Goal: Task Accomplishment & Management: Manage account settings

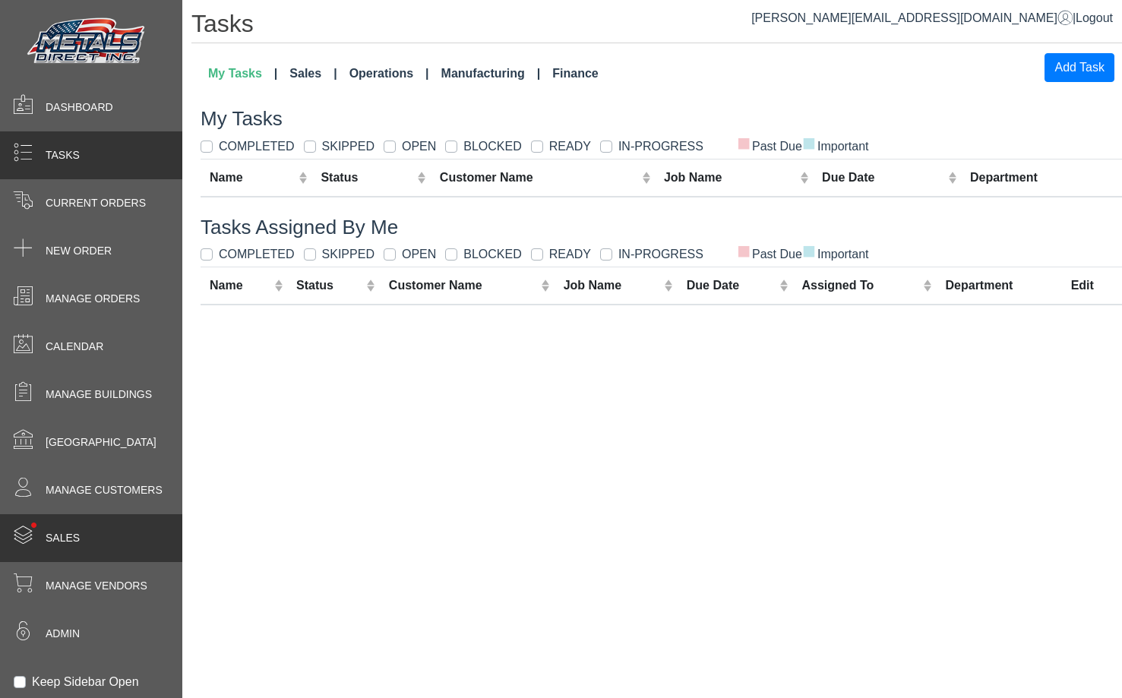
click at [109, 547] on div "• Sales" at bounding box center [91, 538] width 182 height 48
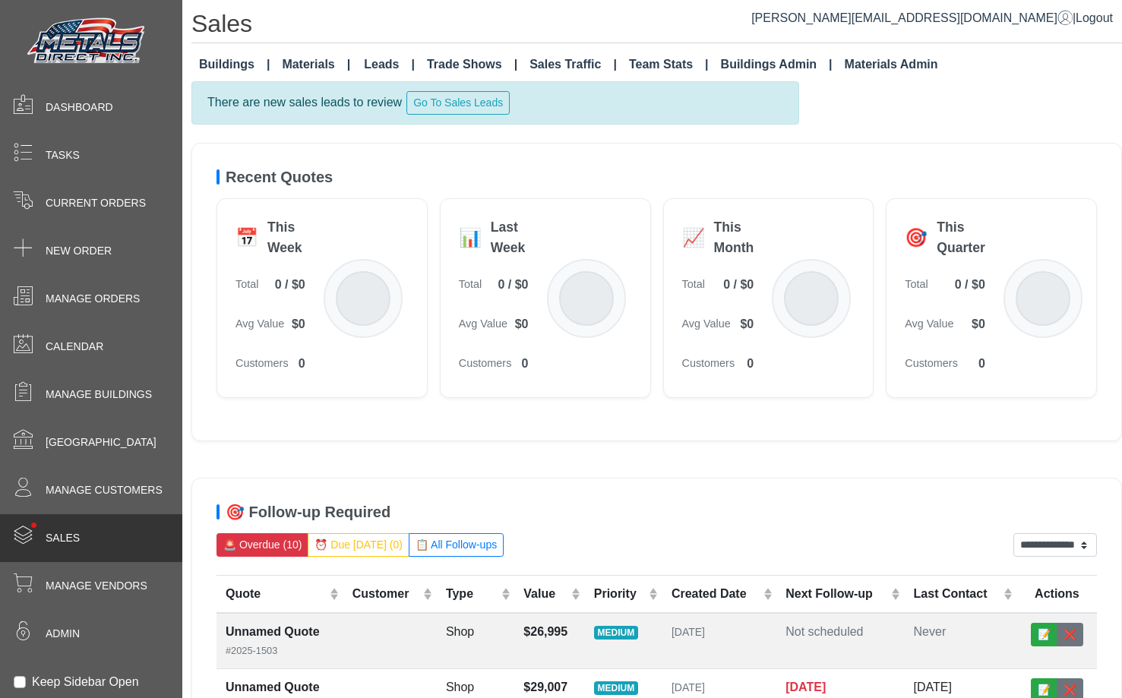
click at [311, 51] on link "Materials" at bounding box center [316, 64] width 80 height 30
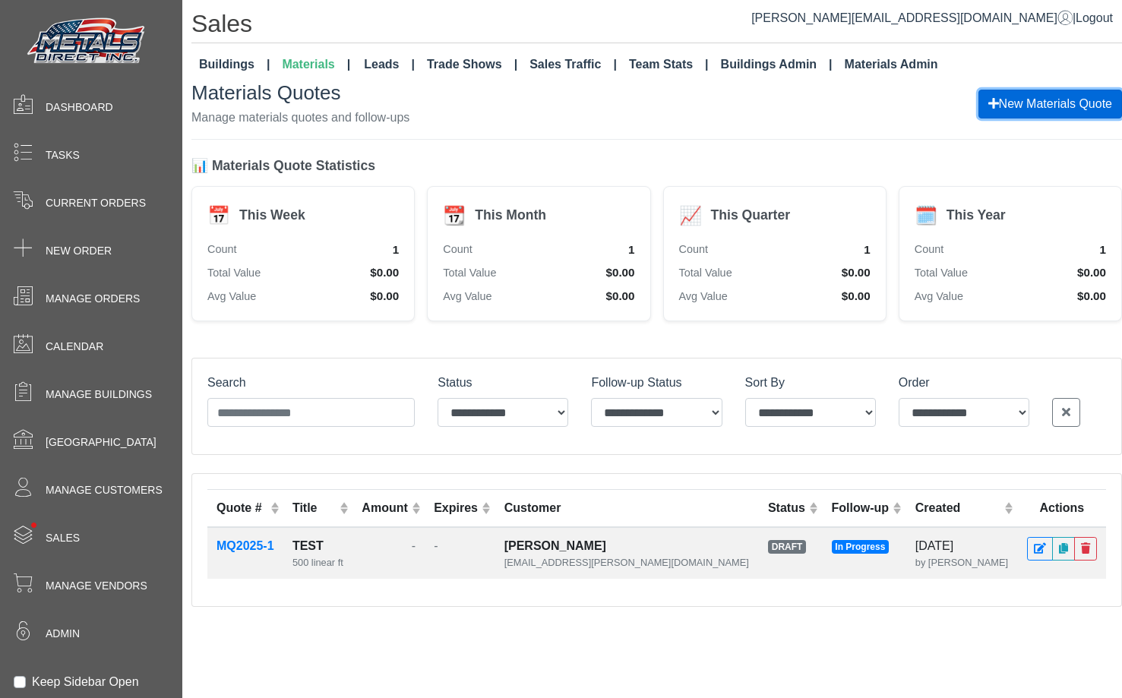
click at [1031, 109] on button "New Materials Quote" at bounding box center [1050, 104] width 144 height 29
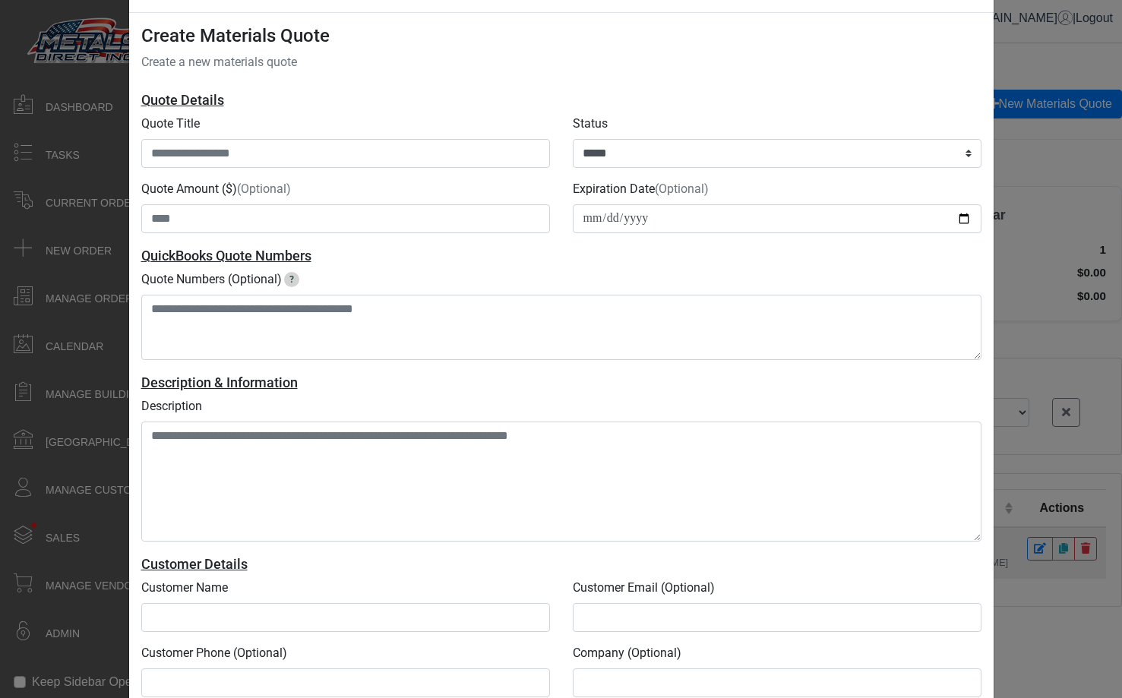
scroll to position [24, 0]
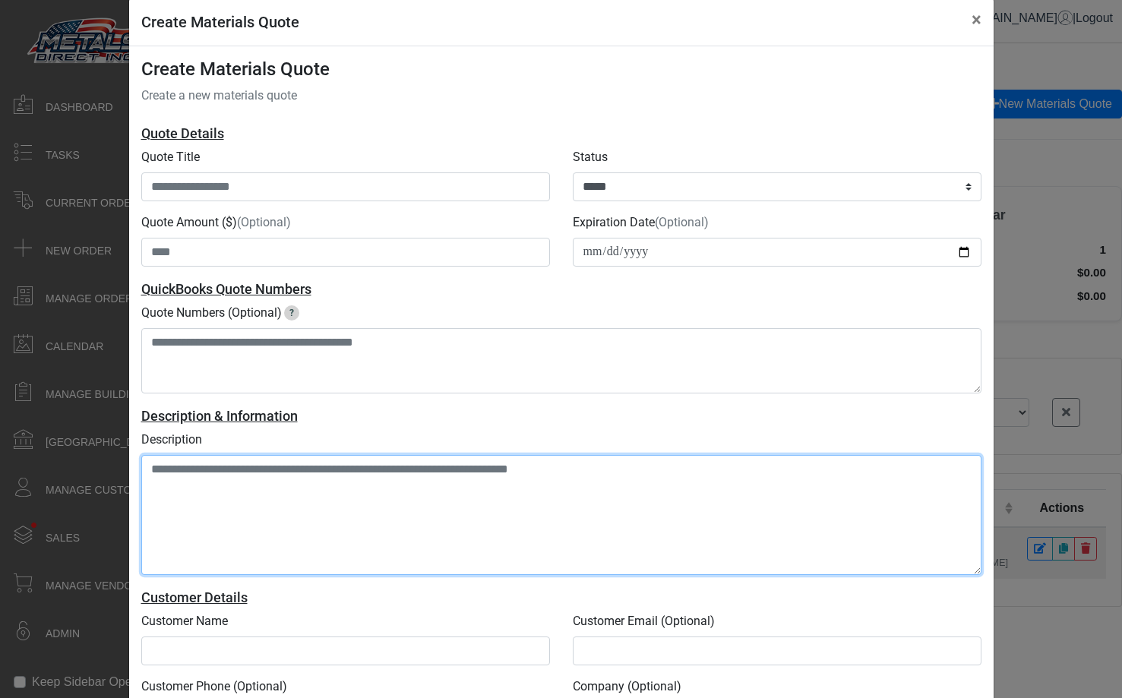
click at [290, 472] on textarea "Description" at bounding box center [561, 515] width 840 height 120
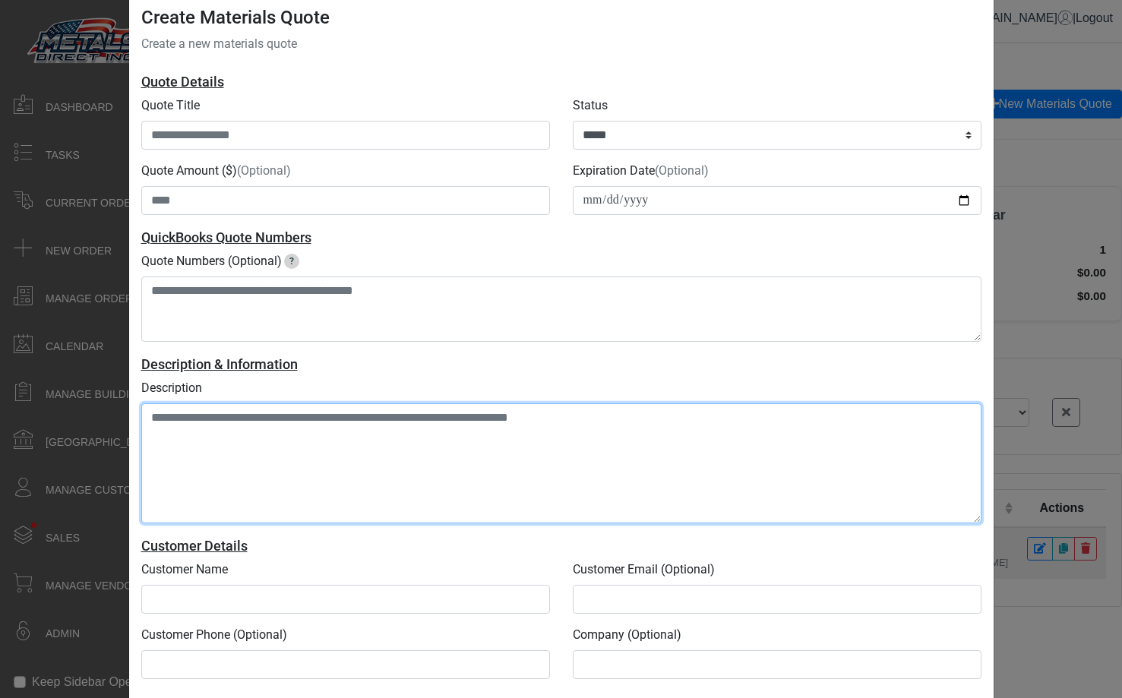
scroll to position [82, 0]
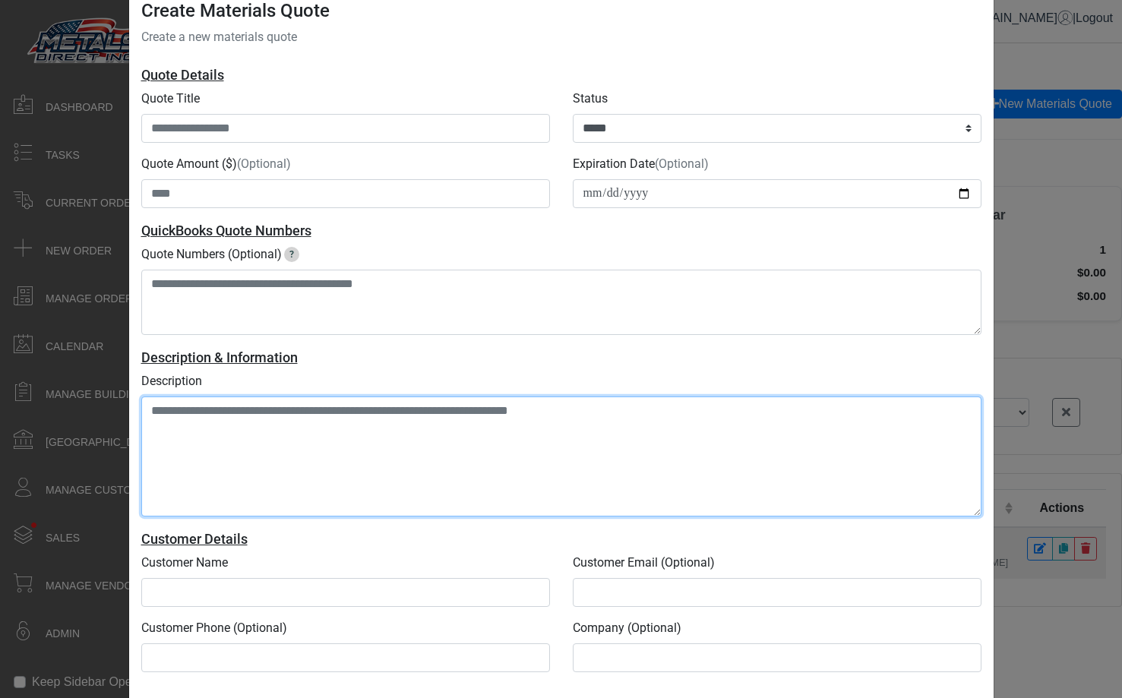
click at [313, 443] on textarea "Description" at bounding box center [561, 456] width 840 height 120
click at [320, 426] on textarea "Description" at bounding box center [561, 456] width 840 height 120
click at [315, 431] on textarea "Description" at bounding box center [561, 456] width 840 height 120
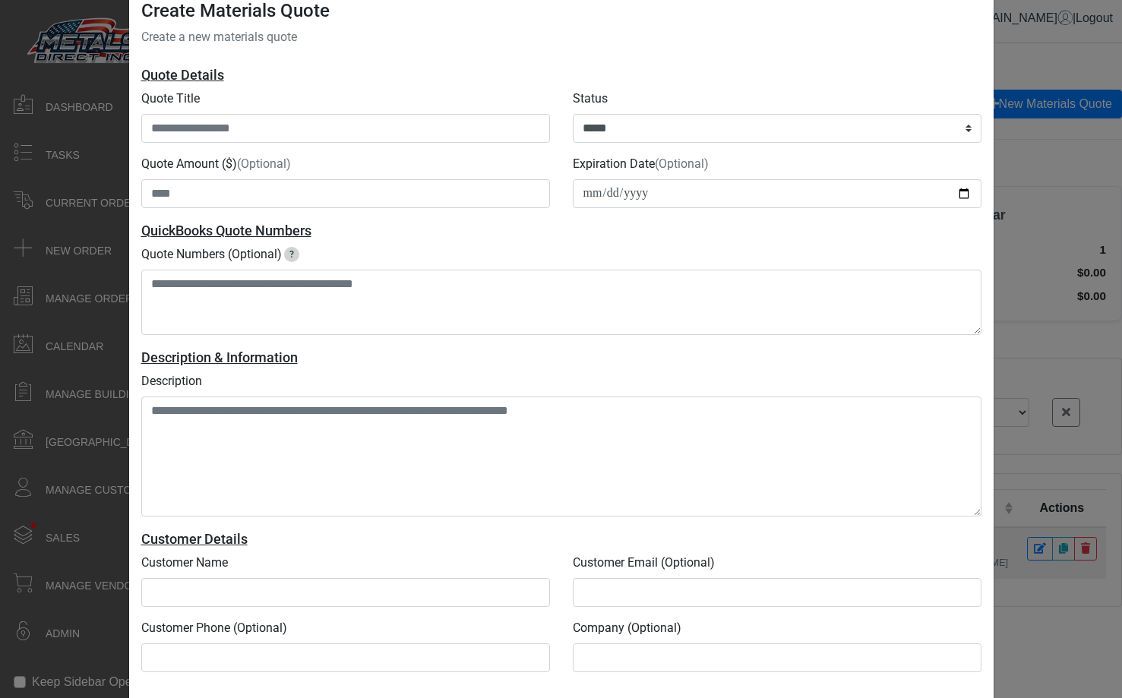
click at [354, 626] on div "Customer Phone (Optional)" at bounding box center [345, 645] width 409 height 53
click at [325, 547] on div "Customer Details" at bounding box center [561, 539] width 840 height 21
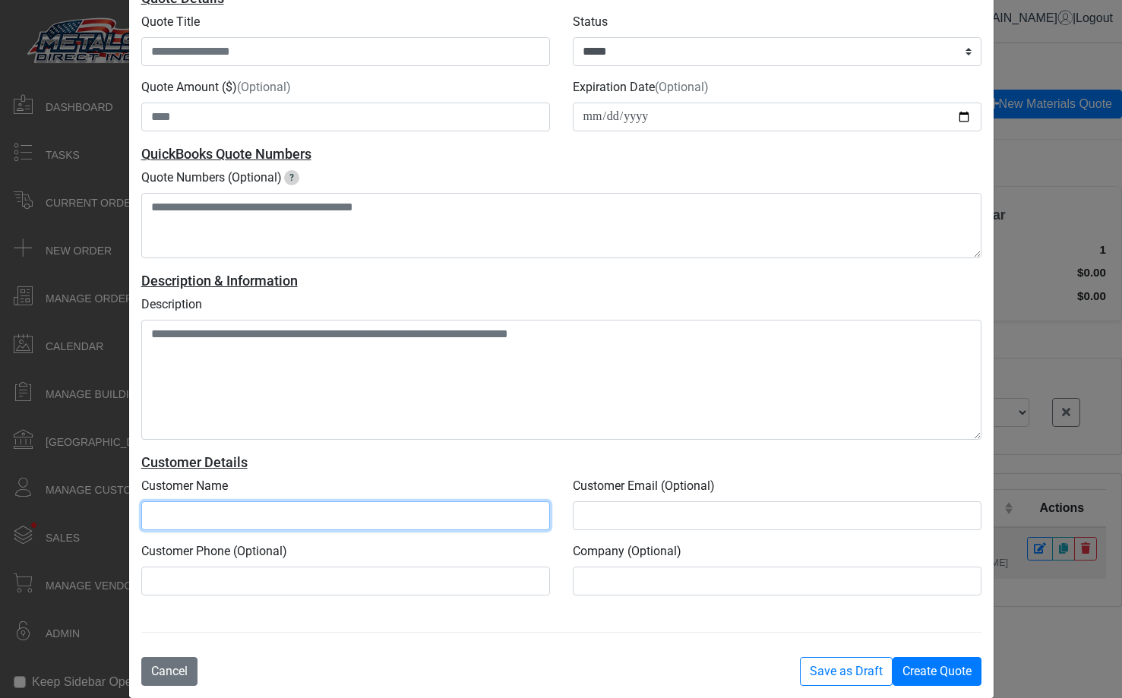
click at [266, 513] on input "text" at bounding box center [345, 515] width 409 height 29
click at [1104, 289] on div "Create Materials Quote × Create Materials Quote Create a new materials quote Qu…" at bounding box center [561, 349] width 1122 height 698
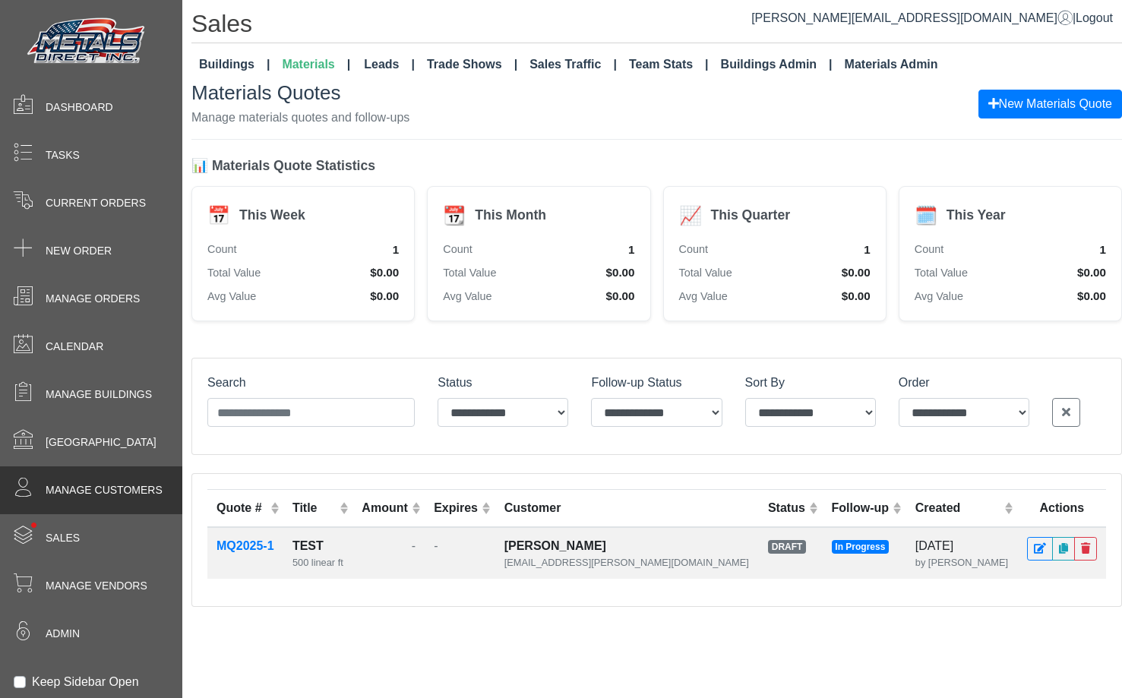
click at [138, 486] on span "Manage Customers" at bounding box center [104, 490] width 117 height 16
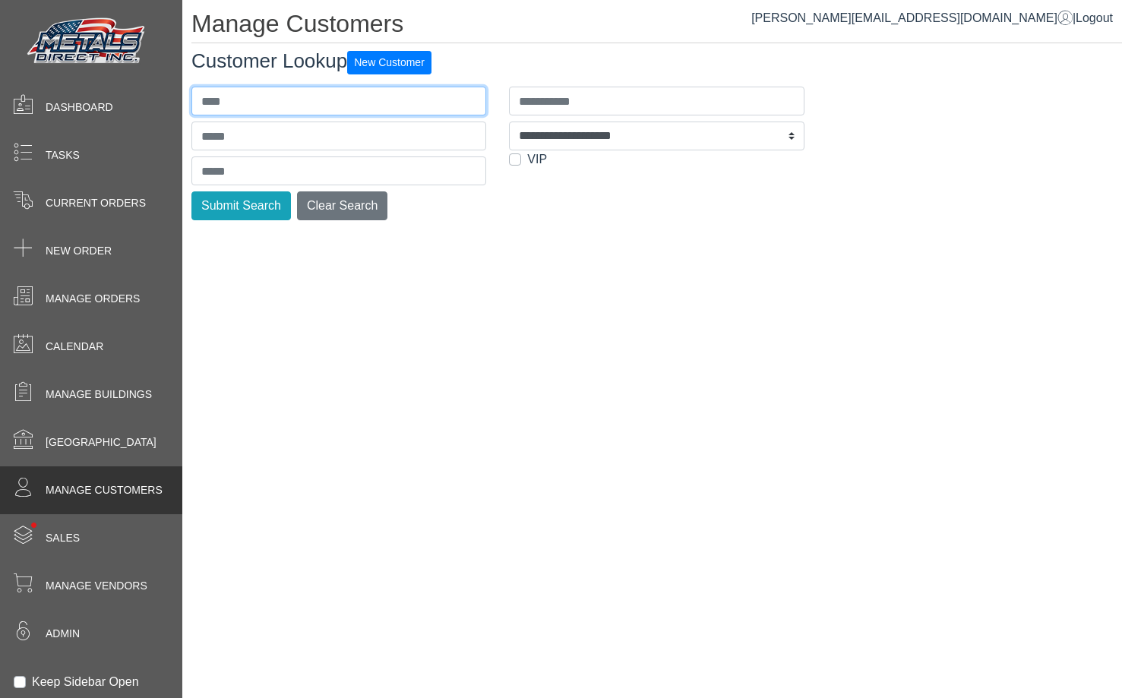
click at [308, 103] on input "text" at bounding box center [338, 101] width 295 height 29
type input "*"
click at [191, 191] on button "Submit Search" at bounding box center [240, 205] width 99 height 29
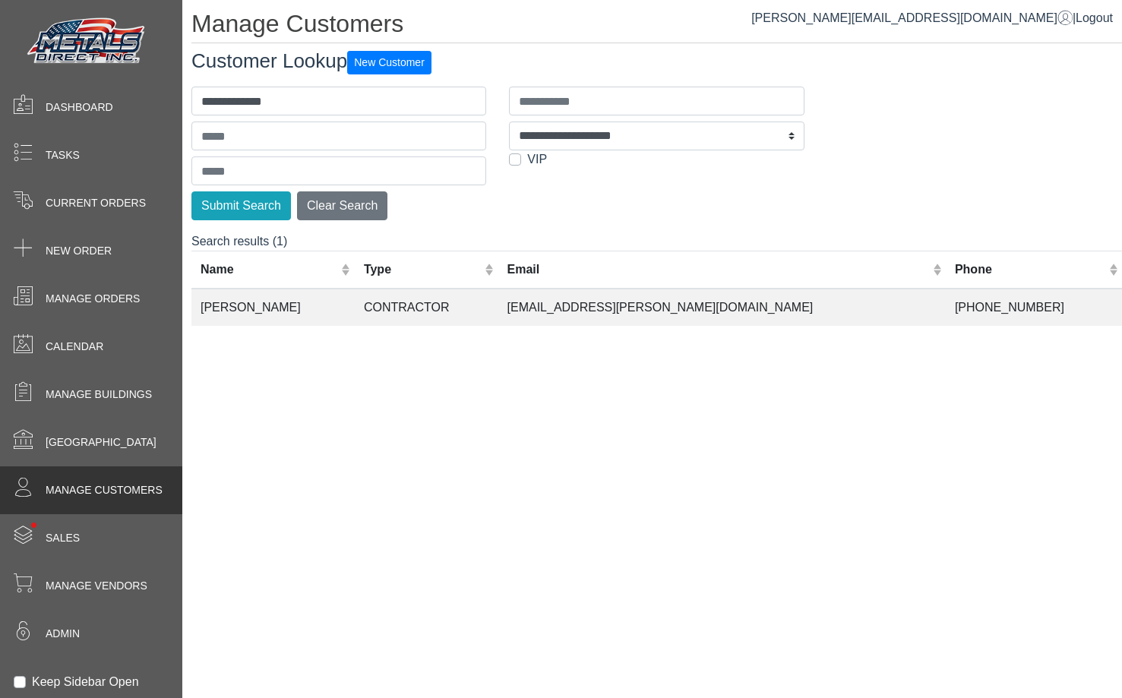
click at [699, 213] on div "**********" at bounding box center [655, 150] width 317 height 140
click at [252, 100] on input "**********" at bounding box center [338, 101] width 295 height 29
type input "**********"
click at [191, 191] on button "Submit Search" at bounding box center [240, 205] width 99 height 29
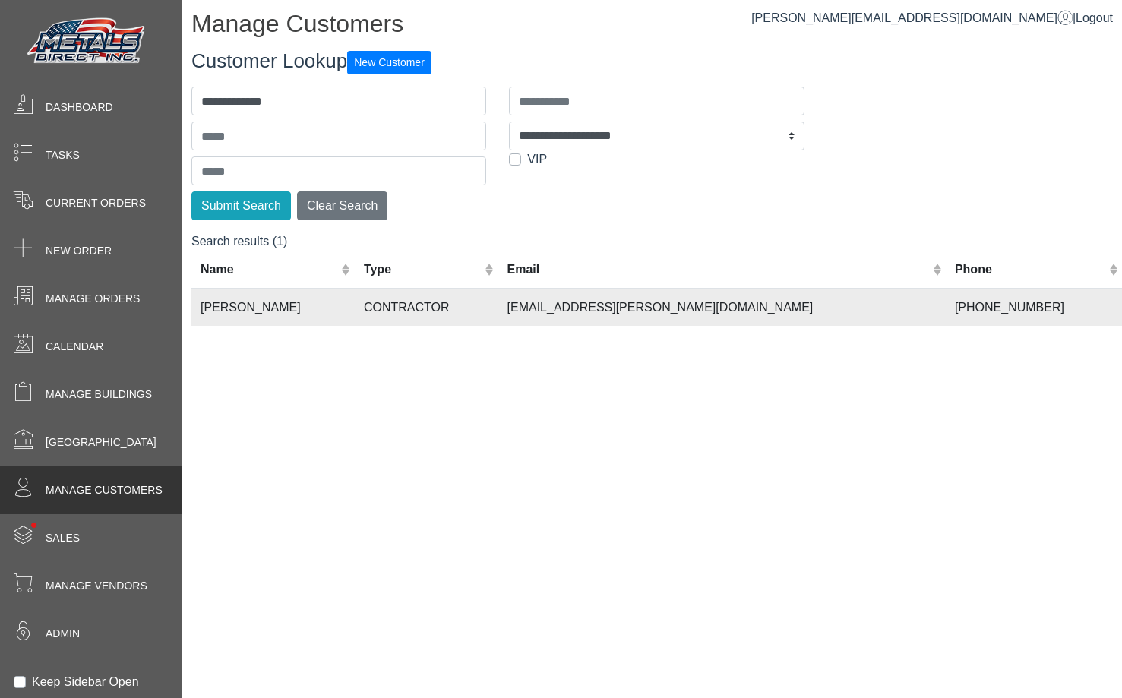
click at [355, 298] on td "[PERSON_NAME]" at bounding box center [272, 307] width 163 height 37
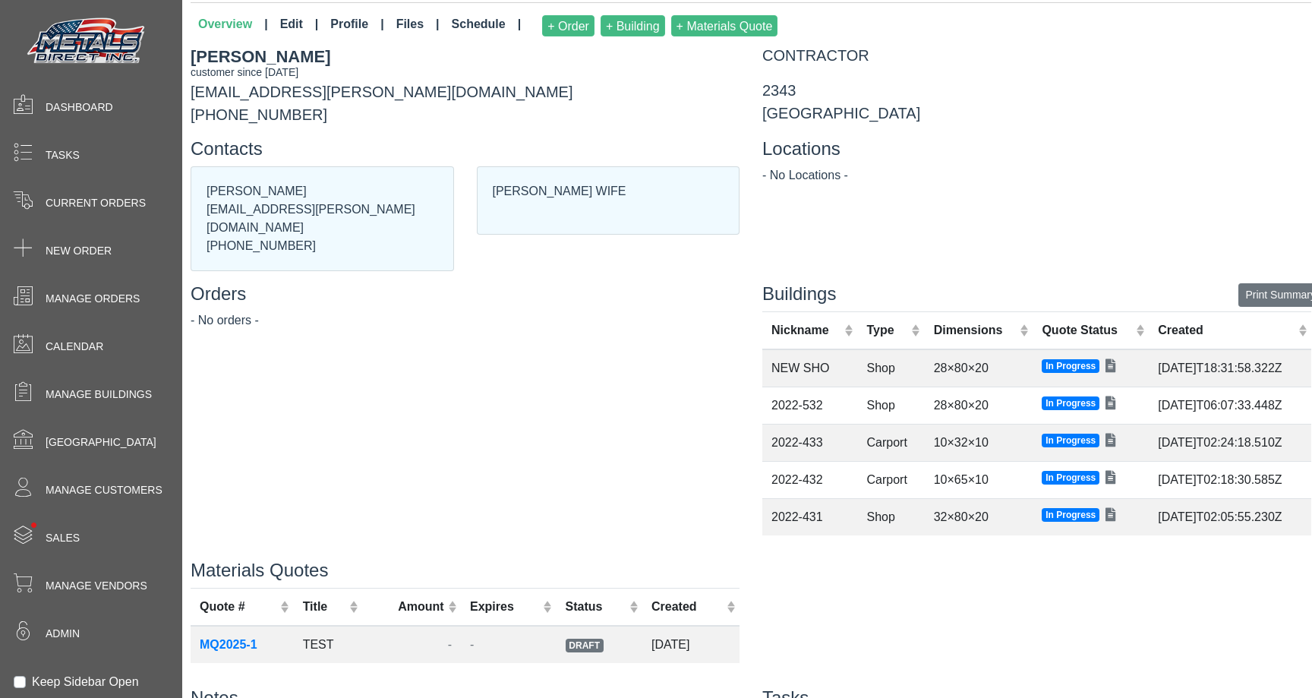
scroll to position [40, 0]
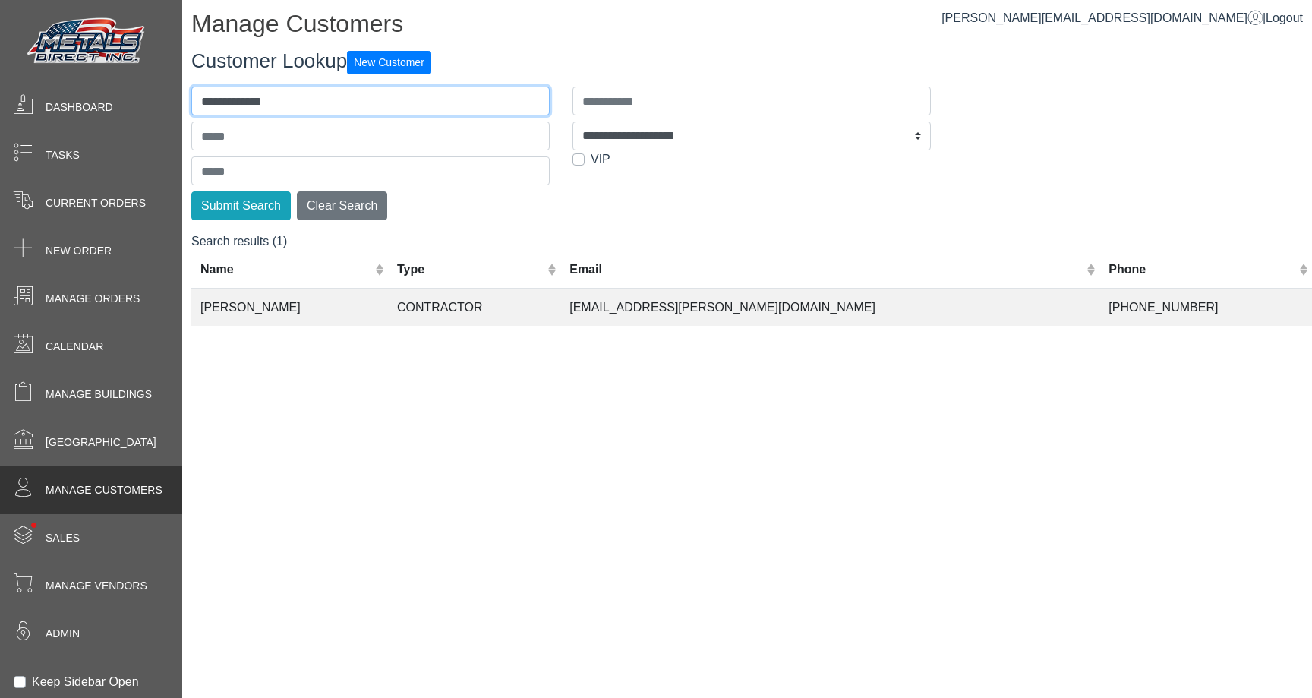
click at [280, 99] on input "**********" at bounding box center [370, 101] width 358 height 29
type input "*"
click at [245, 90] on input "text" at bounding box center [370, 101] width 358 height 29
click at [191, 191] on button "Submit Search" at bounding box center [240, 205] width 99 height 29
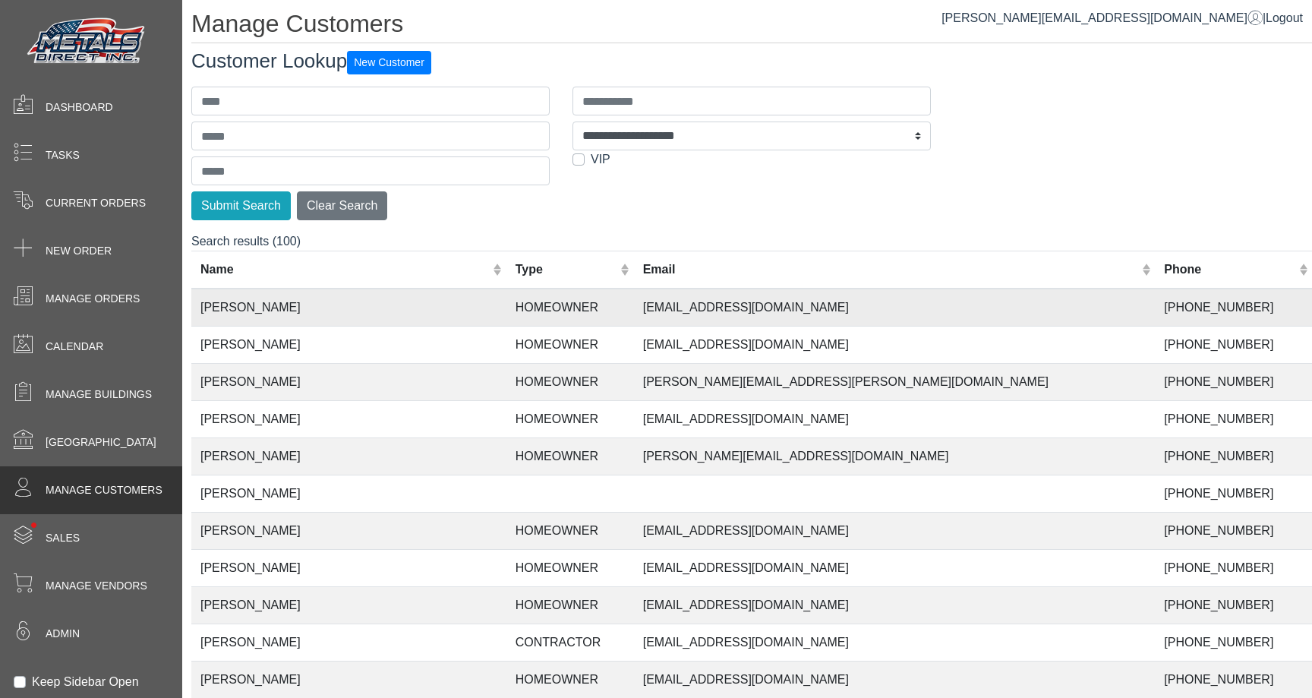
click at [333, 289] on td "[PERSON_NAME]" at bounding box center [348, 308] width 315 height 38
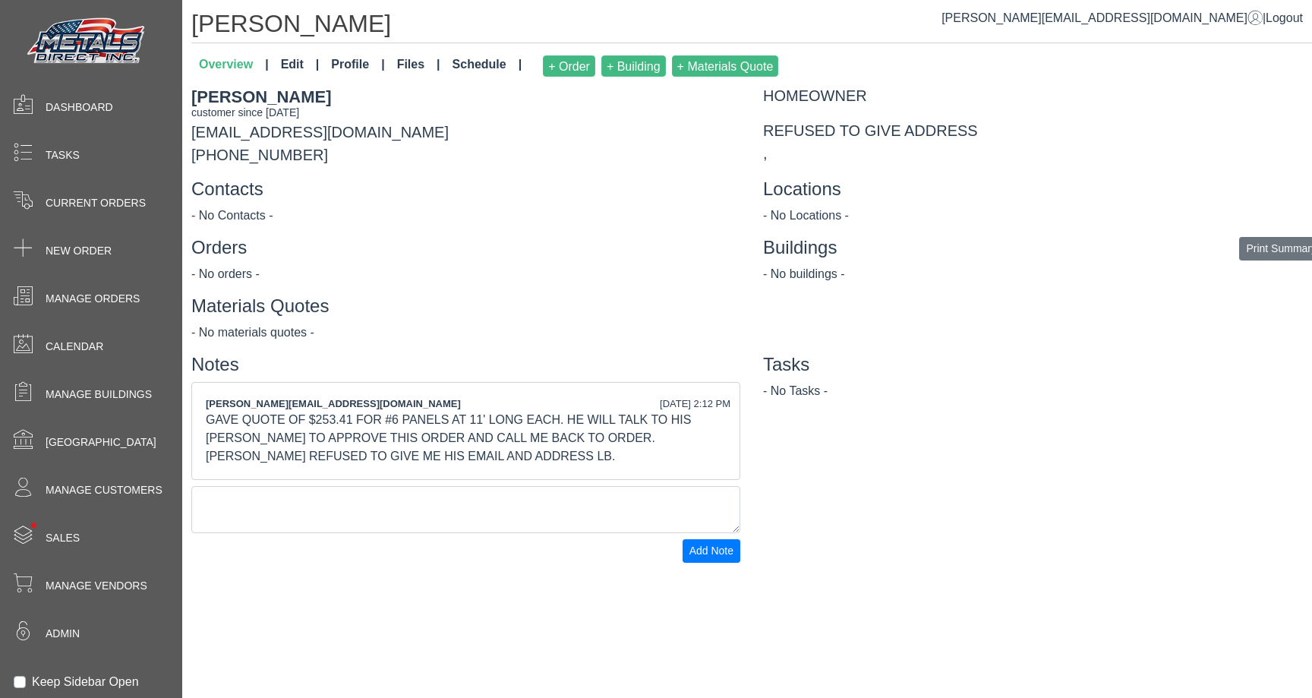
click at [609, 406] on div "[PERSON_NAME][EMAIL_ADDRESS][DOMAIN_NAME]" at bounding box center [466, 403] width 520 height 15
click at [608, 406] on div "[PERSON_NAME][EMAIL_ADDRESS][DOMAIN_NAME]" at bounding box center [466, 403] width 520 height 15
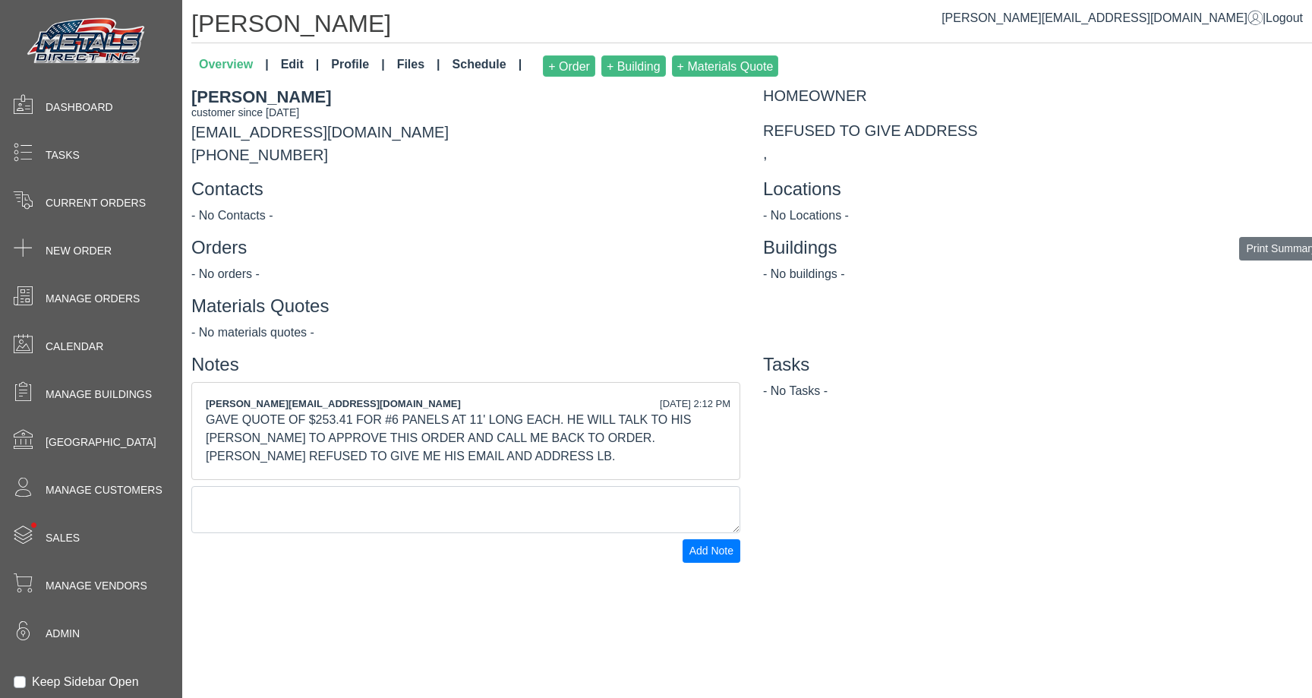
click at [608, 406] on div "[PERSON_NAME][EMAIL_ADDRESS][DOMAIN_NAME]" at bounding box center [466, 403] width 520 height 15
click at [594, 423] on div "GAVE QUOTE OF $253.41 FOR #6 PANELS AT 11' LONG EACH. HE WILL TALK TO HIS [PERS…" at bounding box center [466, 438] width 520 height 55
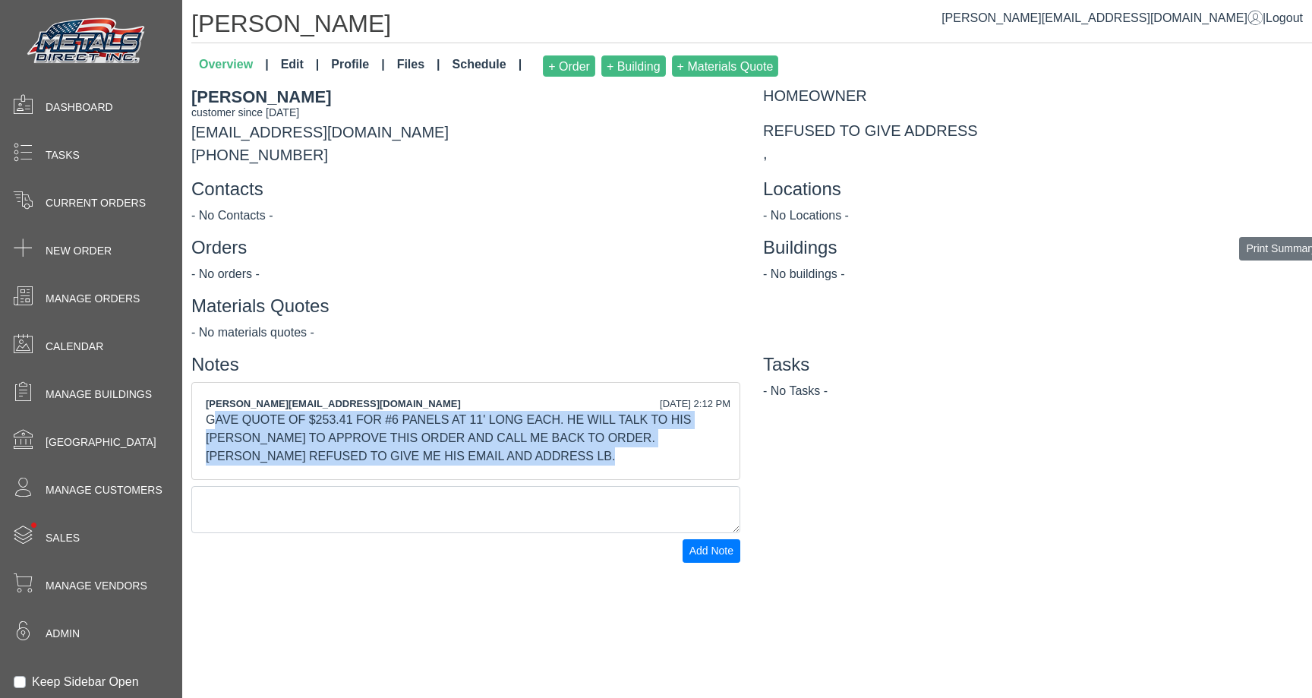
click at [594, 423] on div "GAVE QUOTE OF $253.41 FOR #6 PANELS AT 11' LONG EACH. HE WILL TALK TO HIS [PERS…" at bounding box center [466, 438] width 520 height 55
click at [510, 423] on div "GAVE QUOTE OF $253.41 FOR #6 PANELS AT 11' LONG EACH. HE WILL TALK TO HIS [PERS…" at bounding box center [466, 438] width 520 height 55
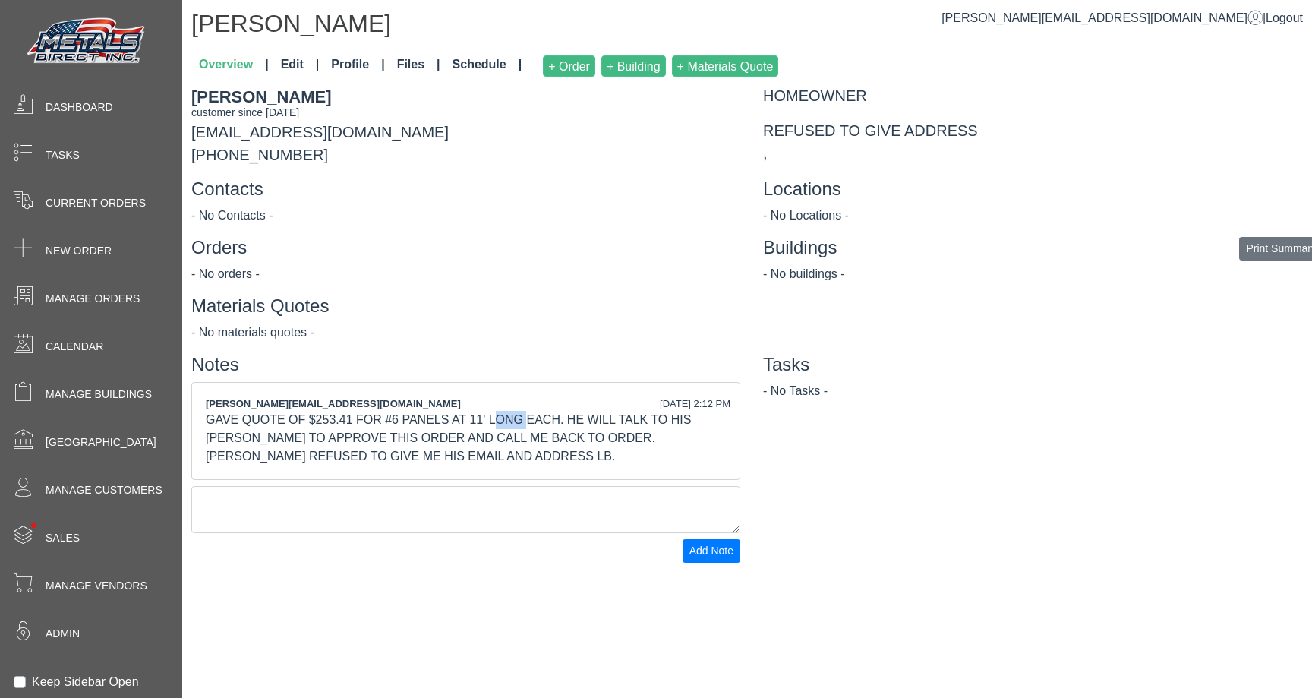
click at [510, 423] on div "GAVE QUOTE OF $253.41 FOR #6 PANELS AT 11' LONG EACH. HE WILL TALK TO HIS [PERS…" at bounding box center [466, 438] width 520 height 55
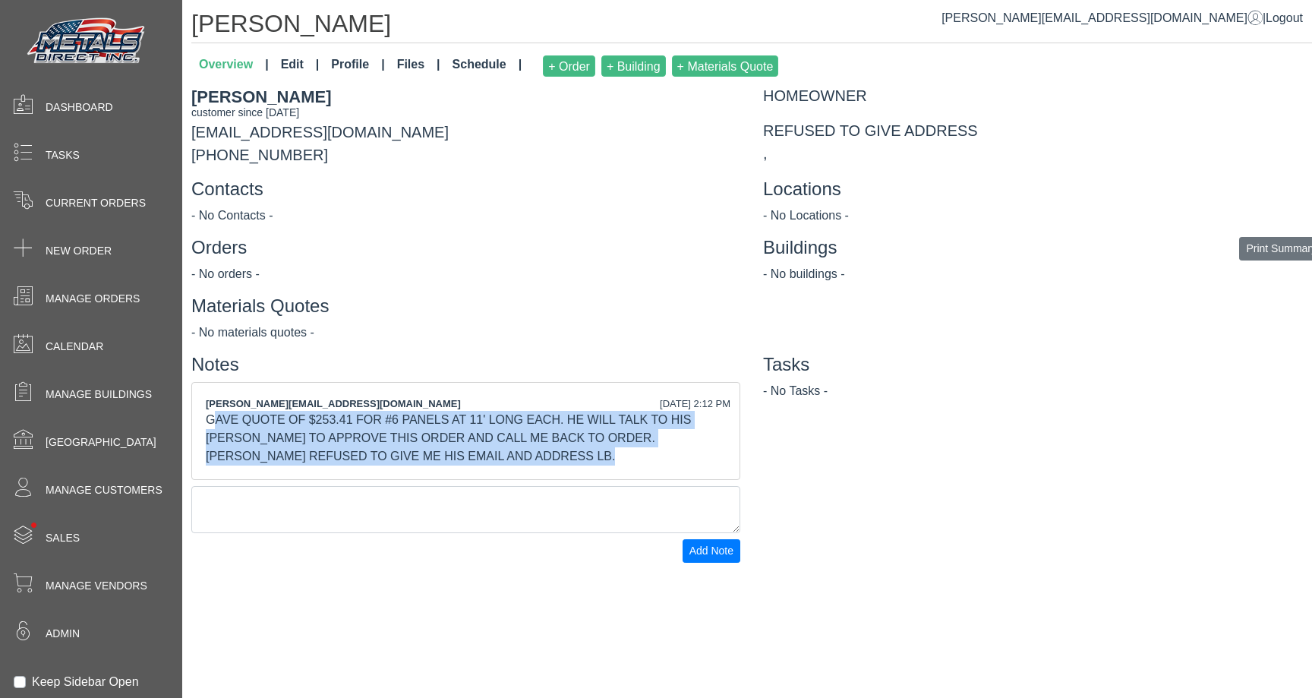
click at [510, 423] on div "GAVE QUOTE OF $253.41 FOR #6 PANELS AT 11' LONG EACH. HE WILL TALK TO HIS [PERS…" at bounding box center [466, 438] width 520 height 55
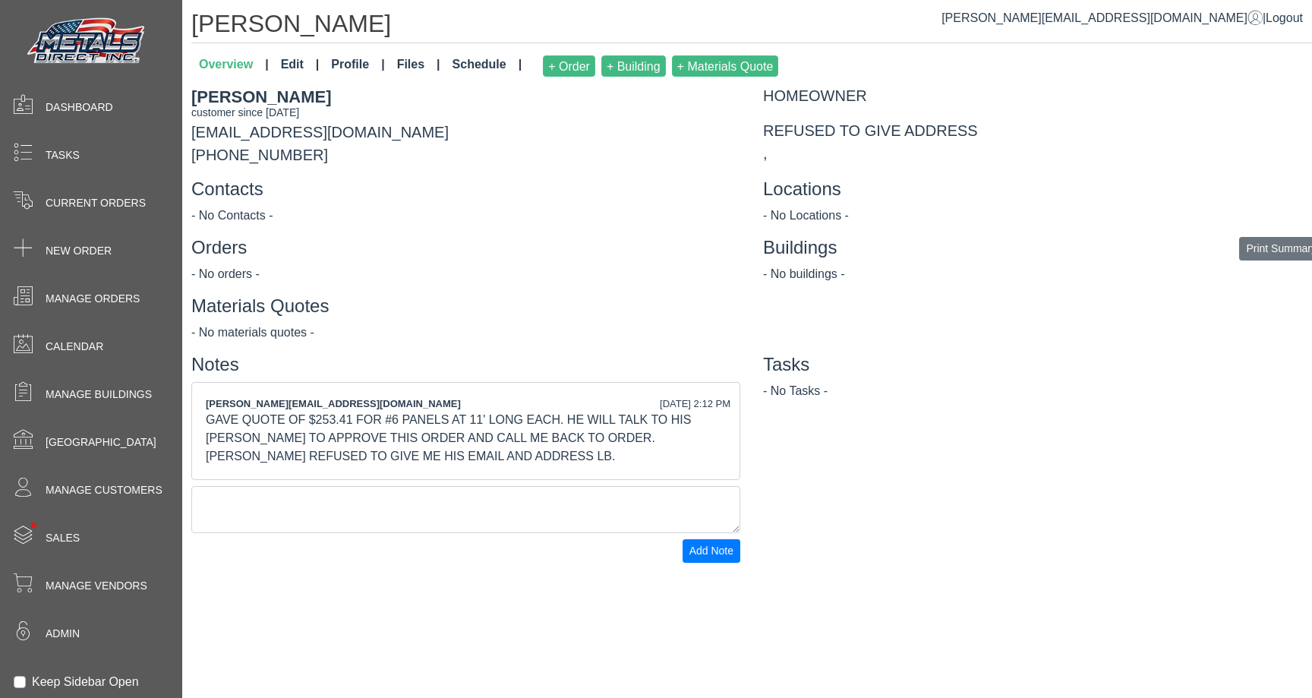
click at [463, 423] on div "GAVE QUOTE OF $253.41 FOR #6 PANELS AT 11' LONG EACH. HE WILL TALK TO HIS [PERS…" at bounding box center [466, 438] width 520 height 55
click at [466, 425] on div "GAVE QUOTE OF $253.41 FOR #6 PANELS AT 11' LONG EACH. HE WILL TALK TO HIS [PERS…" at bounding box center [466, 438] width 520 height 55
click at [496, 421] on div "GAVE QUOTE OF $253.41 FOR #6 PANELS AT 11' LONG EACH. HE WILL TALK TO HIS [PERS…" at bounding box center [466, 438] width 520 height 55
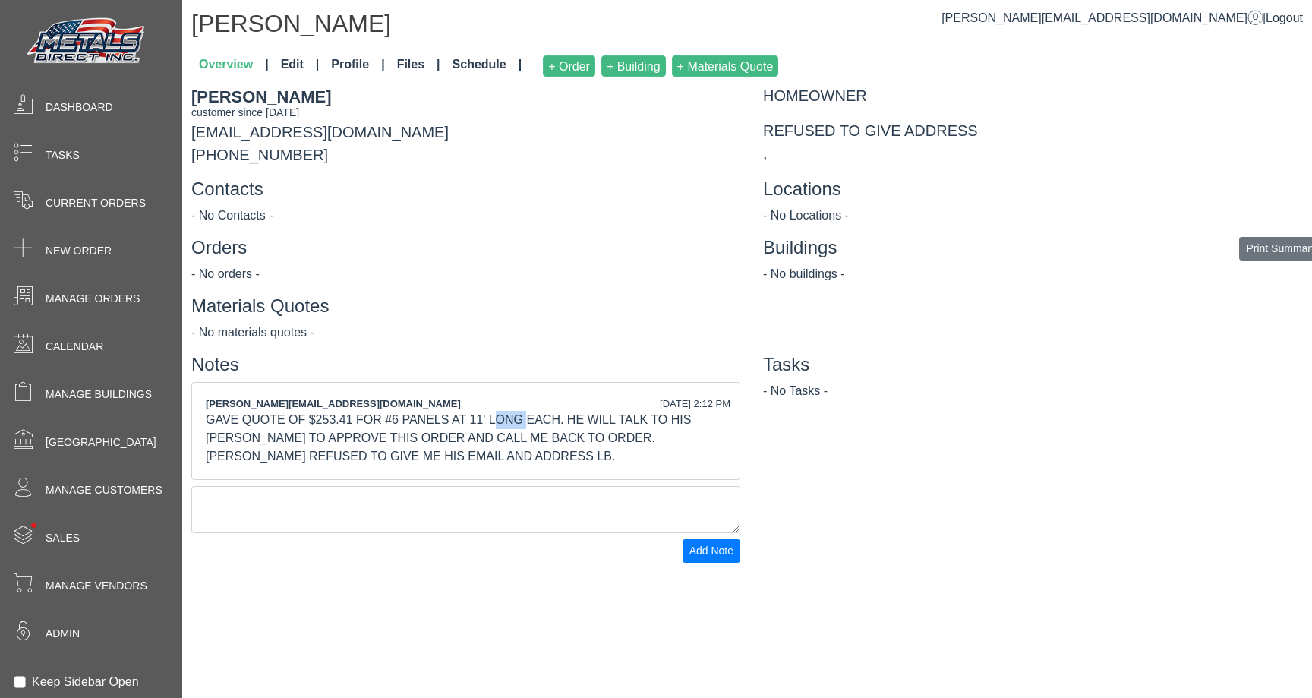
click at [496, 421] on div "GAVE QUOTE OF $253.41 FOR #6 PANELS AT 11' LONG EACH. HE WILL TALK TO HIS [PERS…" at bounding box center [466, 438] width 520 height 55
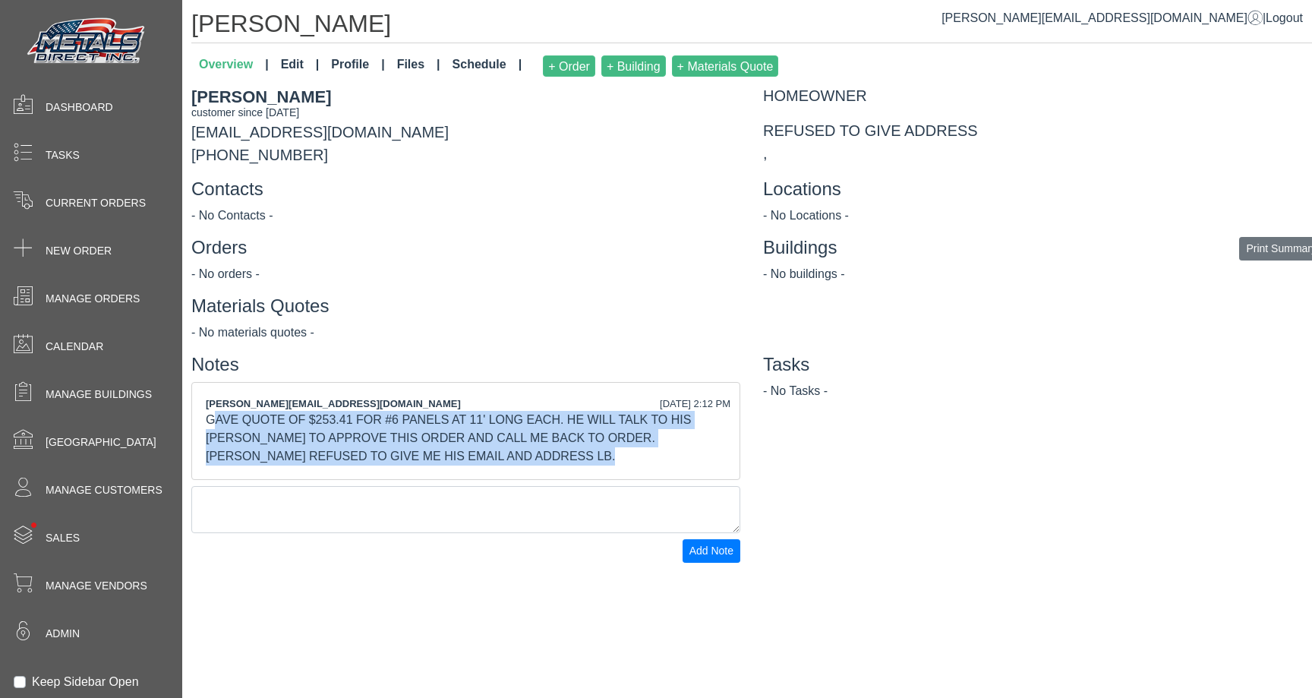
click at [496, 421] on div "GAVE QUOTE OF $253.41 FOR #6 PANELS AT 11' LONG EACH. HE WILL TALK TO HIS [PERS…" at bounding box center [466, 438] width 520 height 55
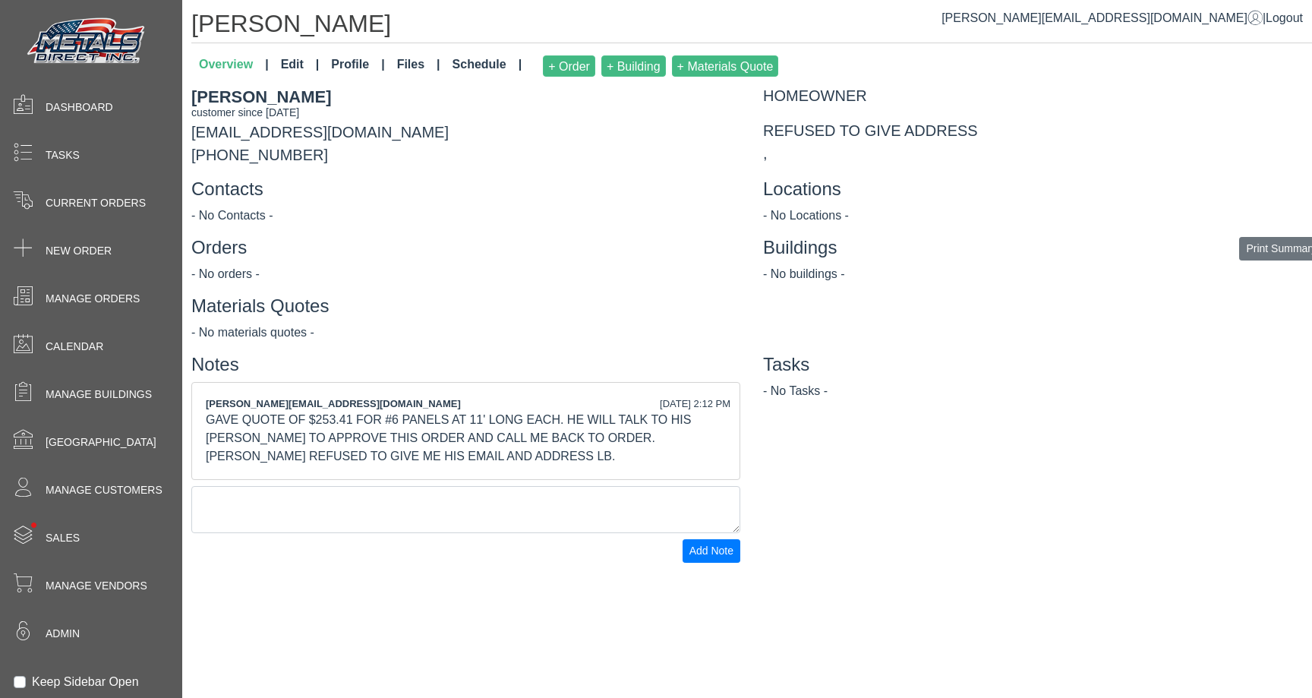
click at [464, 433] on div "GAVE QUOTE OF $253.41 FOR #6 PANELS AT 11' LONG EACH. HE WILL TALK TO HIS [PERS…" at bounding box center [466, 438] width 520 height 55
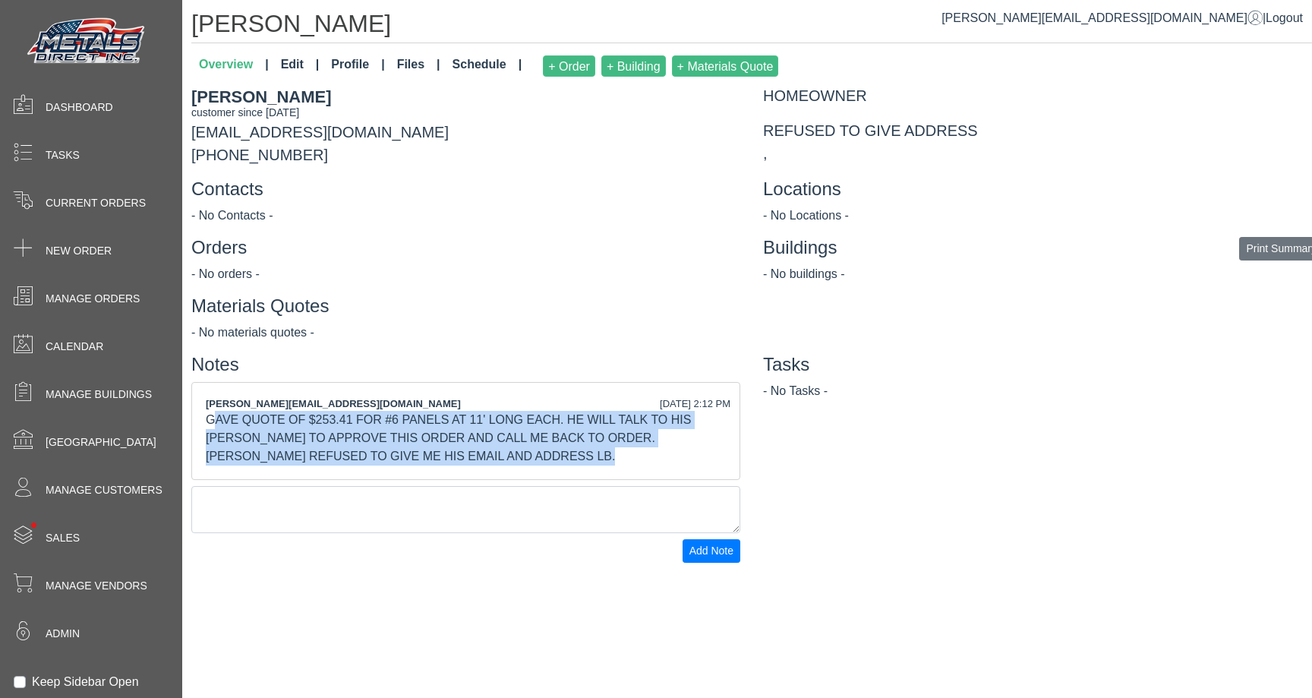
click at [464, 433] on div "GAVE QUOTE OF $253.41 FOR #6 PANELS AT 11' LONG EACH. HE WILL TALK TO HIS [PERS…" at bounding box center [466, 438] width 520 height 55
